Goal: Navigation & Orientation: Find specific page/section

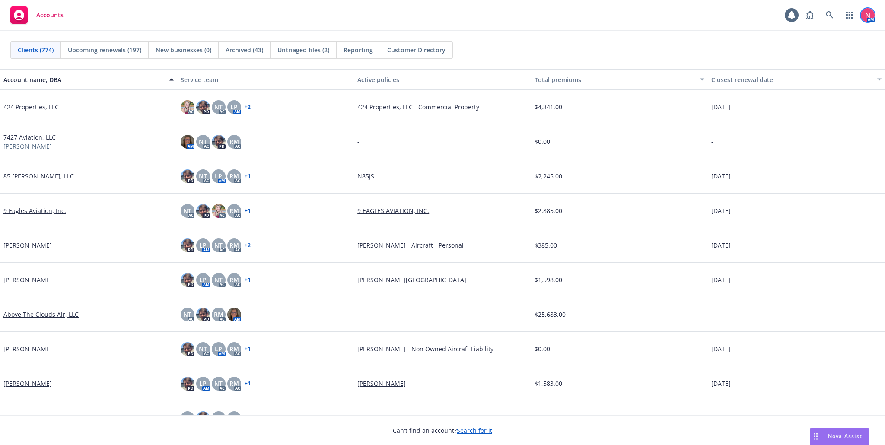
click at [871, 13] on img at bounding box center [867, 15] width 14 height 14
click at [220, 8] on div "Accounts 1 AM" at bounding box center [442, 15] width 885 height 31
